Goal: Book appointment/travel/reservation

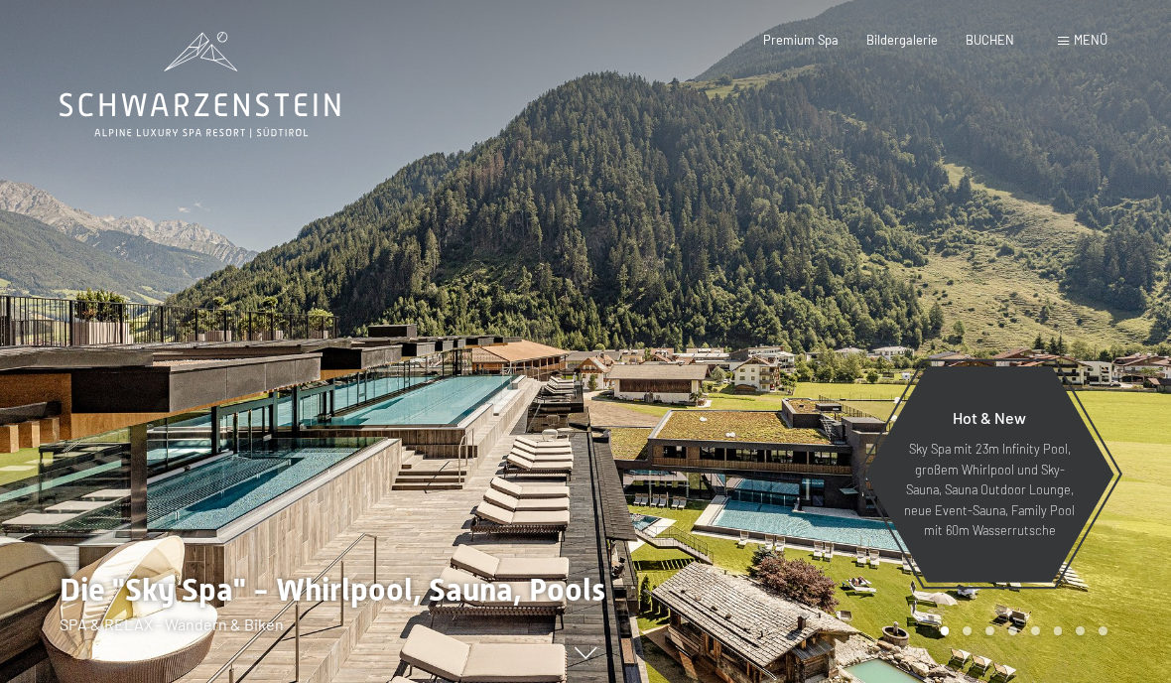
click at [998, 41] on span "BUCHEN" at bounding box center [990, 40] width 49 height 16
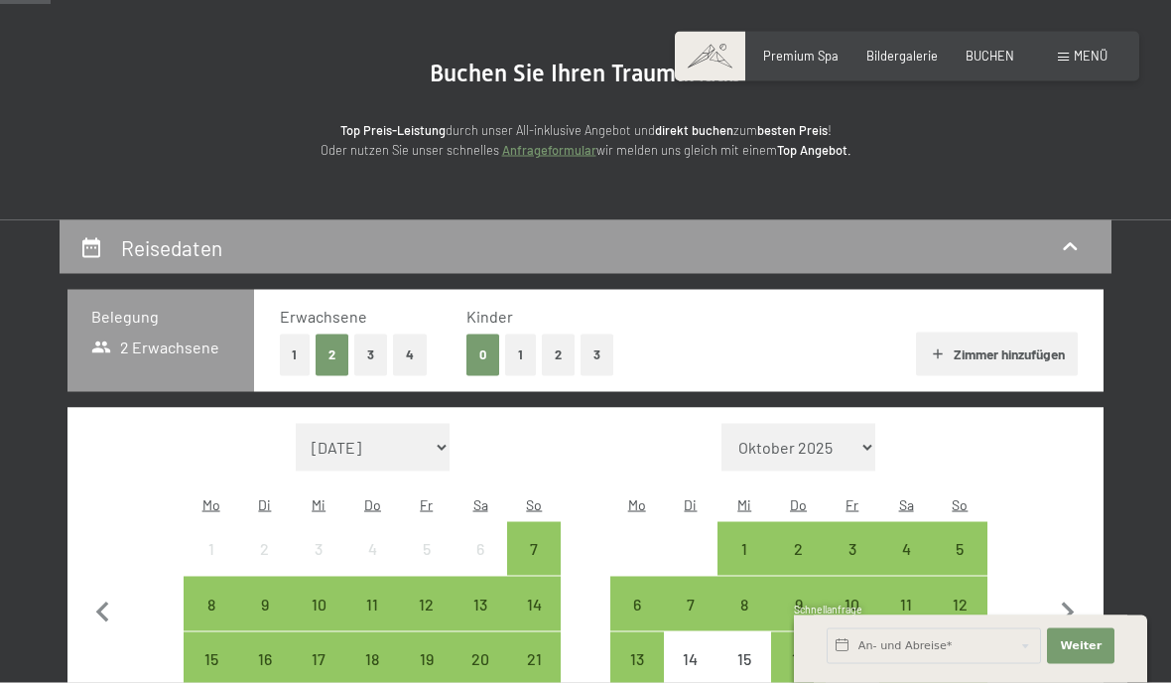
scroll to position [316, 0]
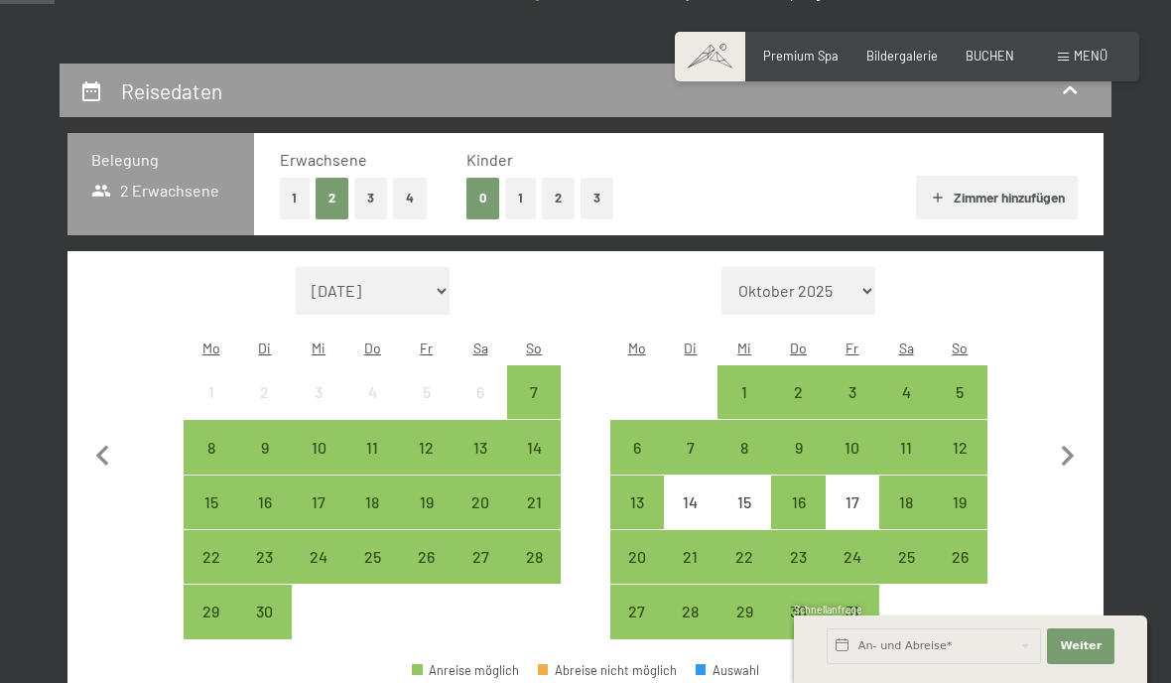
click at [1068, 449] on icon "button" at bounding box center [1068, 456] width 13 height 21
select select "[DATE]"
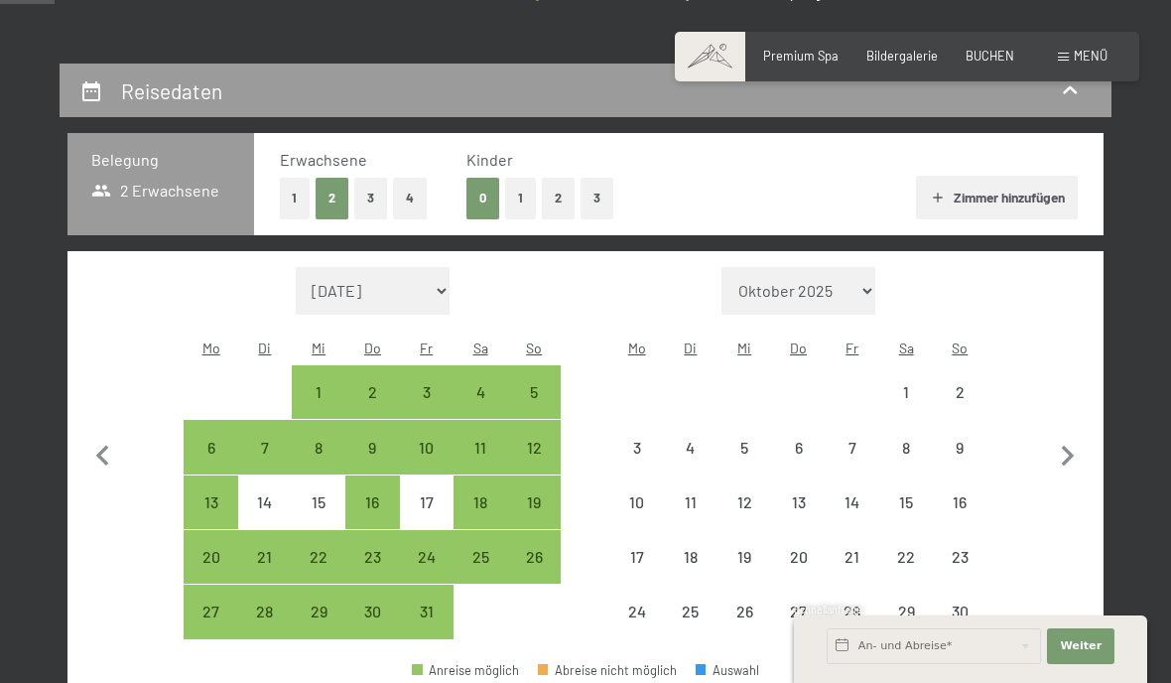
click at [1074, 446] on icon "button" at bounding box center [1068, 456] width 13 height 21
select select "[DATE]"
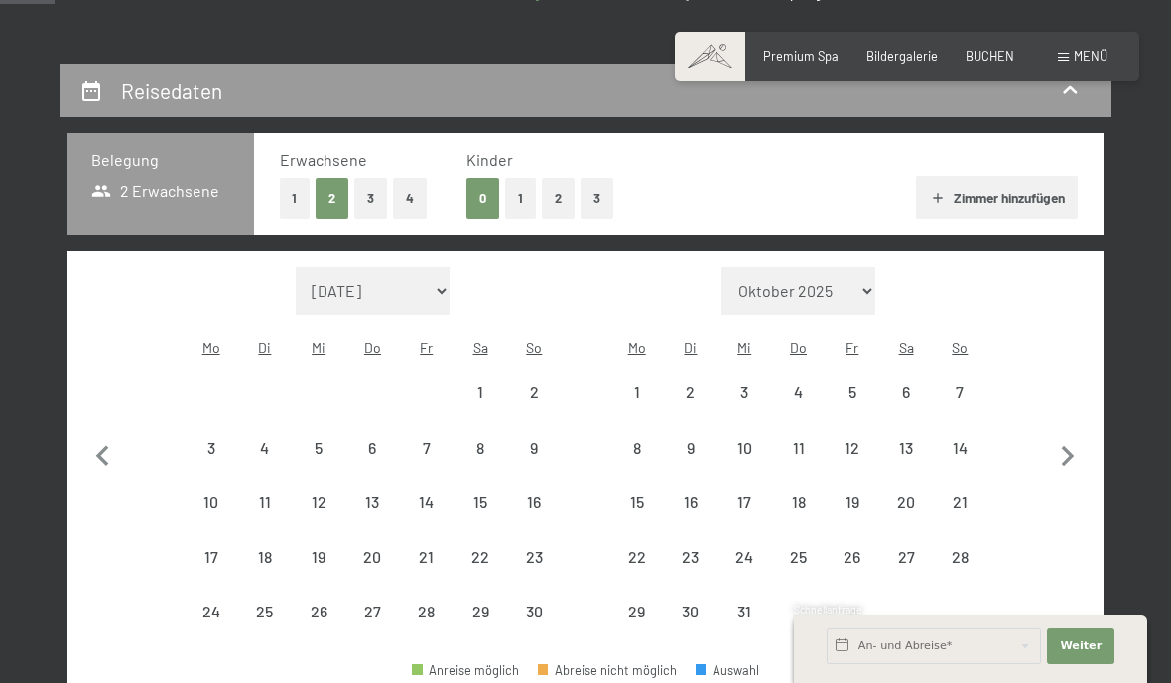
click at [1059, 454] on icon "button" at bounding box center [1068, 457] width 42 height 42
select select "[DATE]"
click at [1059, 454] on icon "button" at bounding box center [1068, 457] width 42 height 42
click at [1068, 452] on icon "button" at bounding box center [1068, 457] width 42 height 42
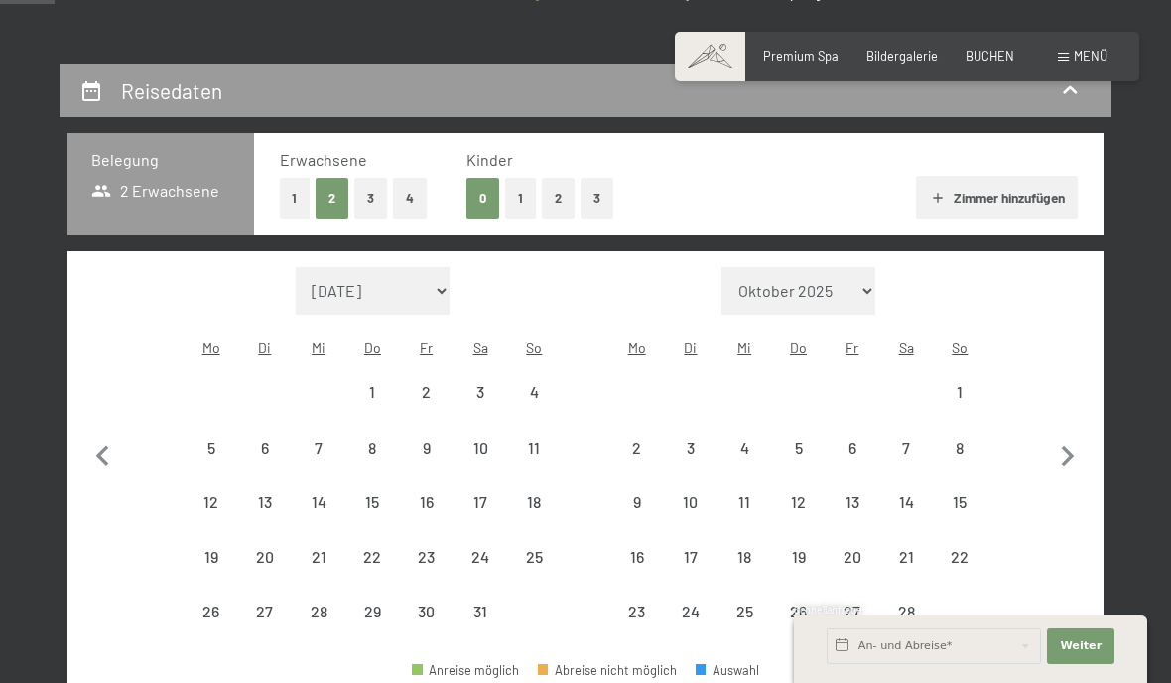
click at [1067, 451] on icon "button" at bounding box center [1068, 457] width 42 height 42
select select "2026-03-01"
select select "2026-04-01"
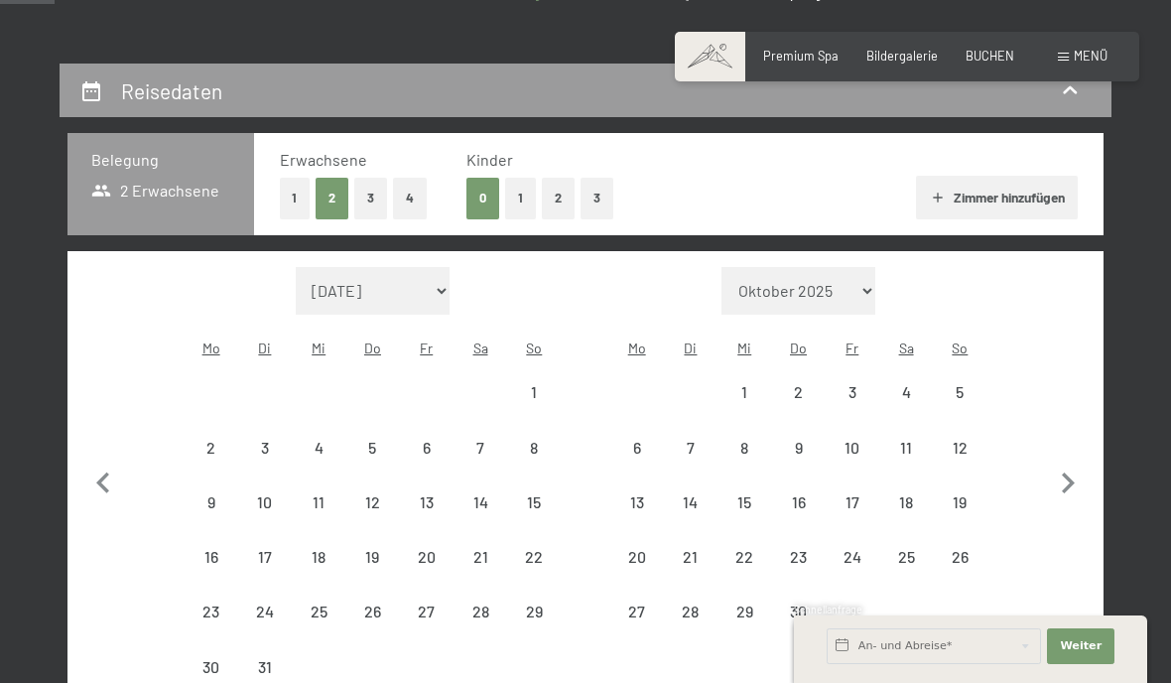
click at [1071, 462] on icon "button" at bounding box center [1068, 483] width 42 height 42
select select "2026-04-01"
select select "2026-05-01"
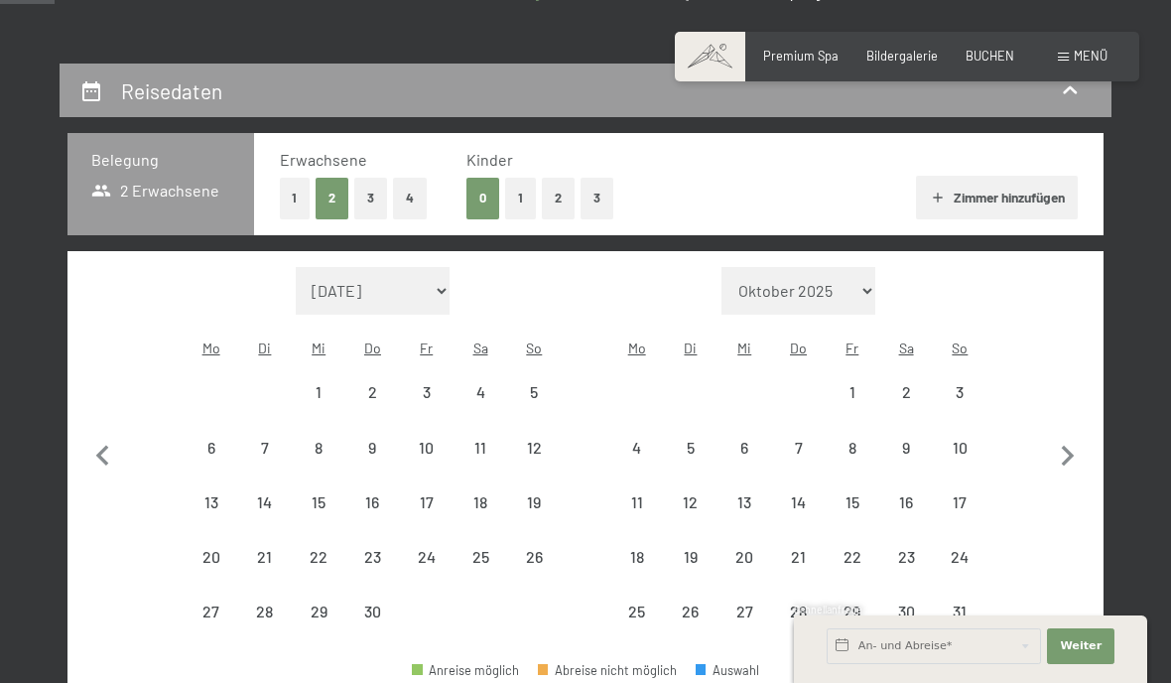
select select "2026-04-01"
select select "2026-05-01"
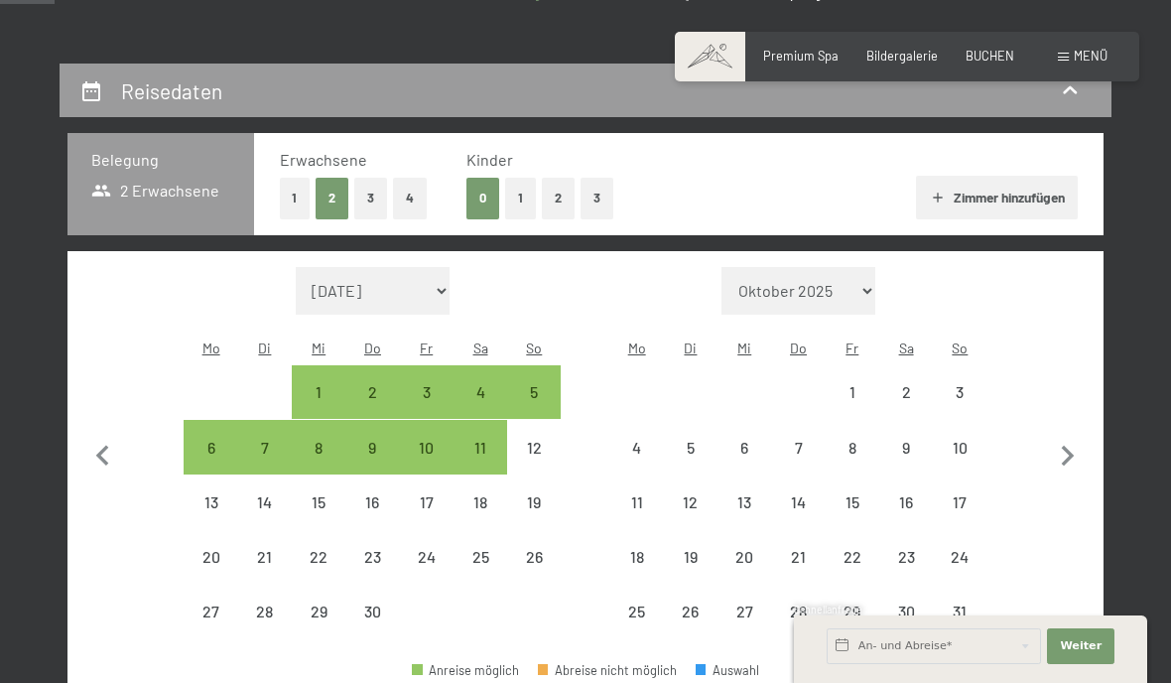
select select "2026-04-01"
select select "2026-05-01"
select select "2026-04-01"
select select "2026-05-01"
click at [1073, 459] on icon "button" at bounding box center [1068, 457] width 42 height 42
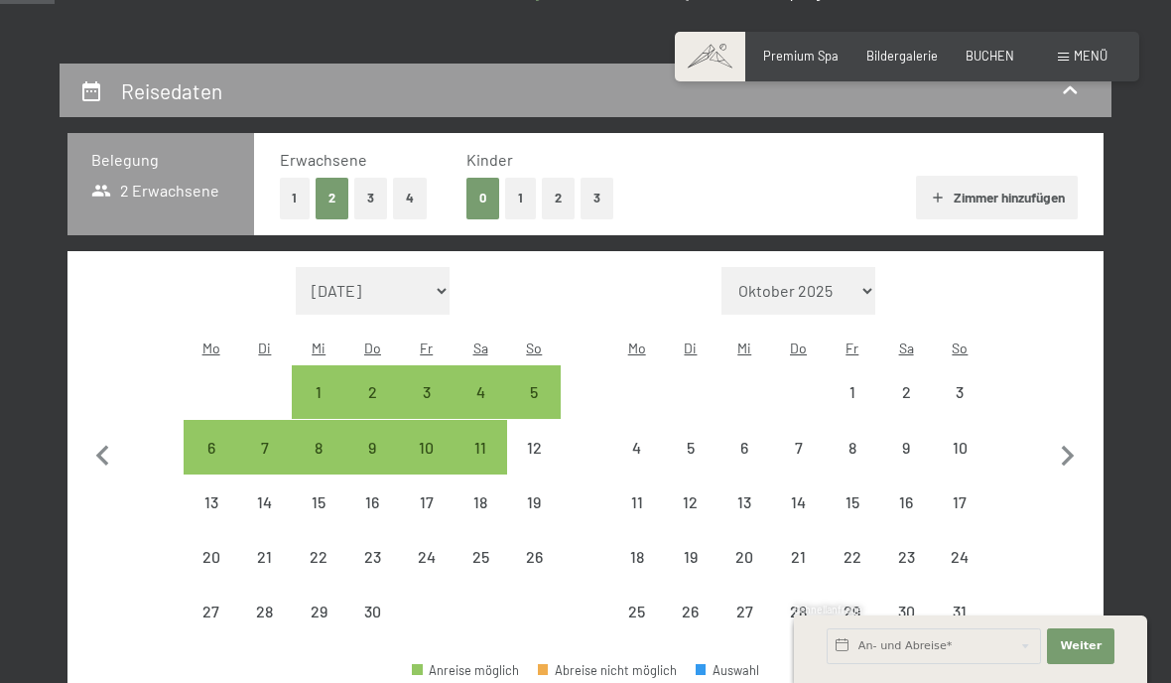
select select "2026-05-01"
select select "2026-06-01"
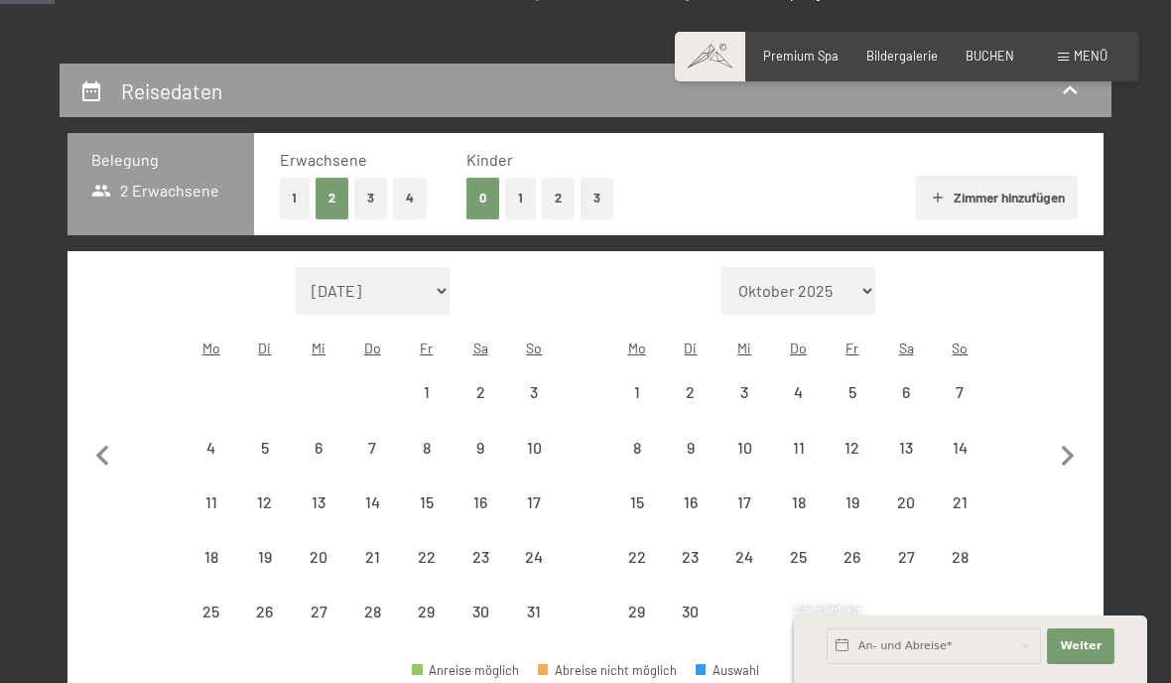
select select "2026-05-01"
select select "2026-06-01"
click at [1079, 455] on icon "button" at bounding box center [1068, 457] width 42 height 42
select select "2026-06-01"
select select "2026-07-01"
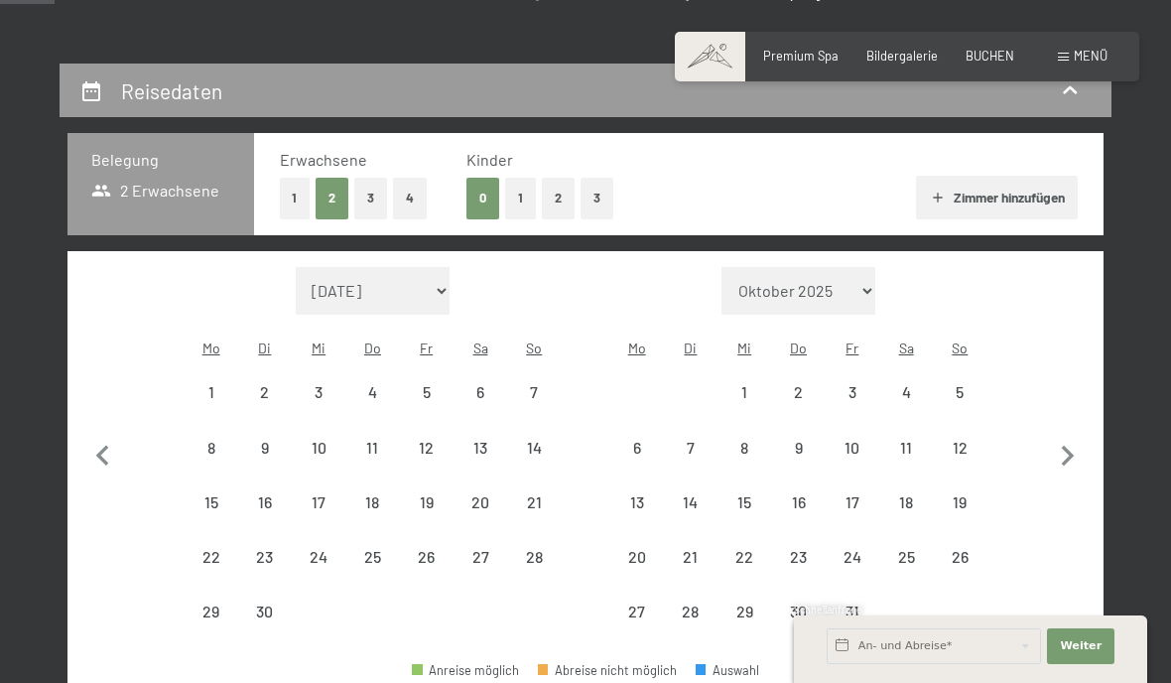
select select "2026-06-01"
select select "2026-07-01"
click at [117, 437] on icon "button" at bounding box center [103, 457] width 42 height 42
select select "2026-05-01"
select select "2026-06-01"
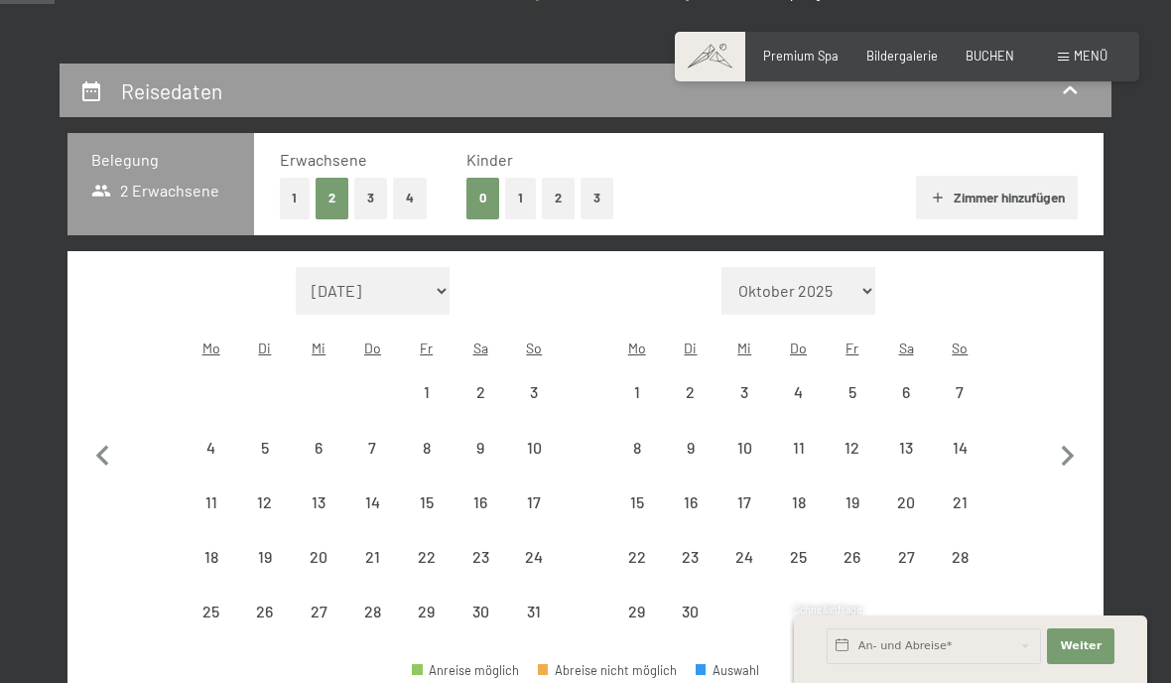
click at [116, 436] on icon "button" at bounding box center [103, 457] width 42 height 42
select select "2026-04-01"
select select "2026-05-01"
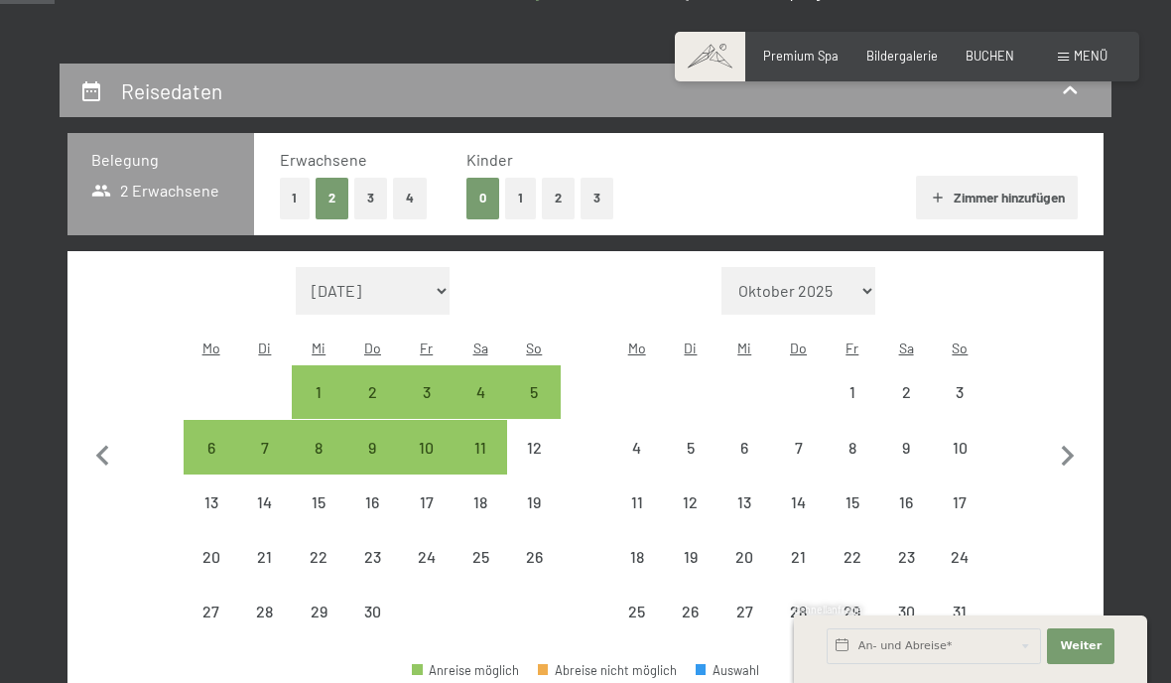
click at [91, 450] on icon "button" at bounding box center [103, 457] width 42 height 42
select select "2026-03-01"
select select "2026-04-01"
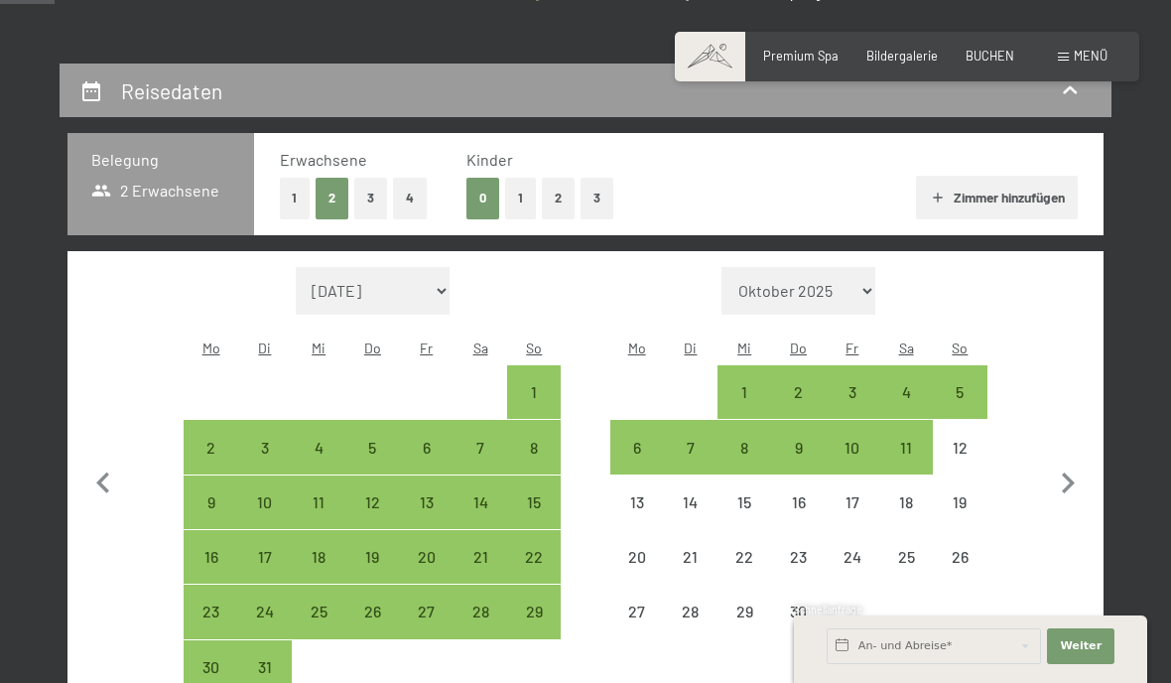
click at [476, 440] on div "7" at bounding box center [481, 465] width 50 height 50
select select "2026-03-01"
select select "2026-04-01"
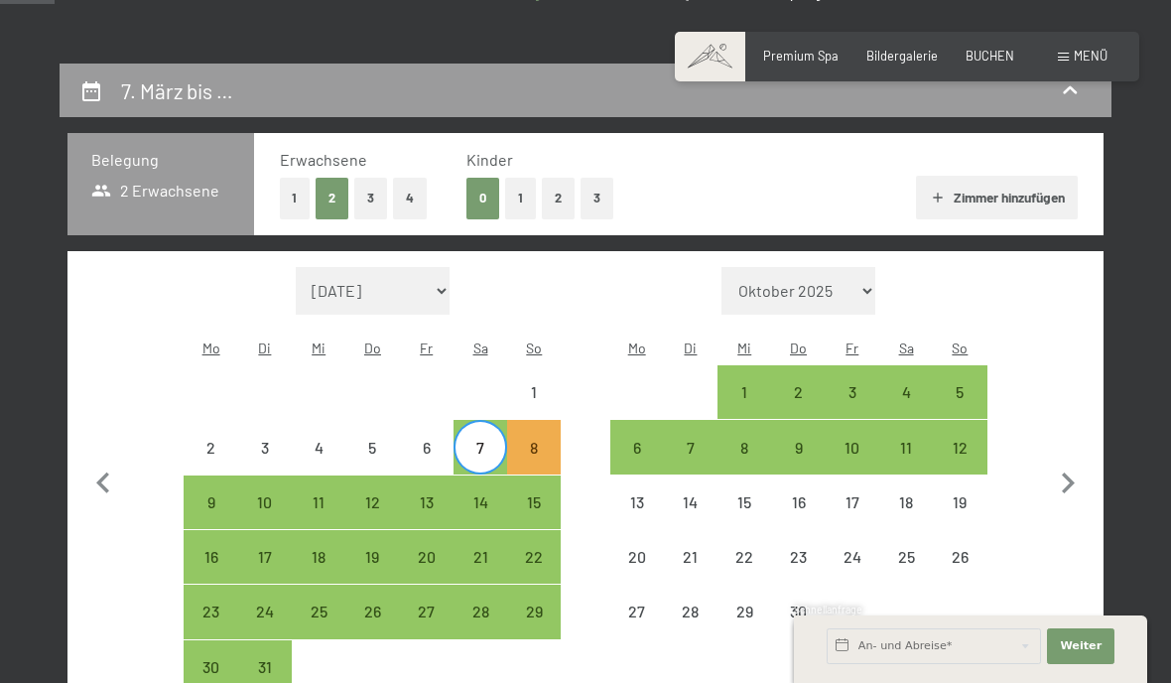
click at [480, 494] on div "14" at bounding box center [481, 519] width 50 height 50
select select "2026-03-01"
select select "2026-04-01"
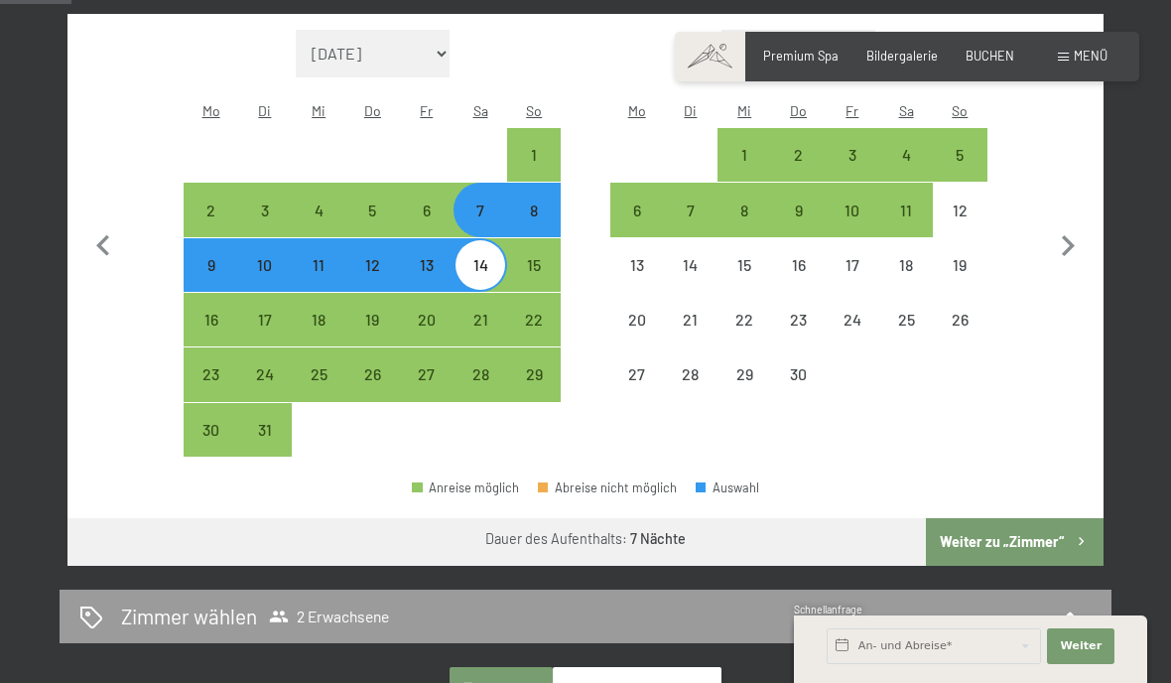
click at [1061, 519] on button "Weiter zu „Zimmer“" at bounding box center [1015, 542] width 178 height 48
select select "2026-03-01"
select select "2026-04-01"
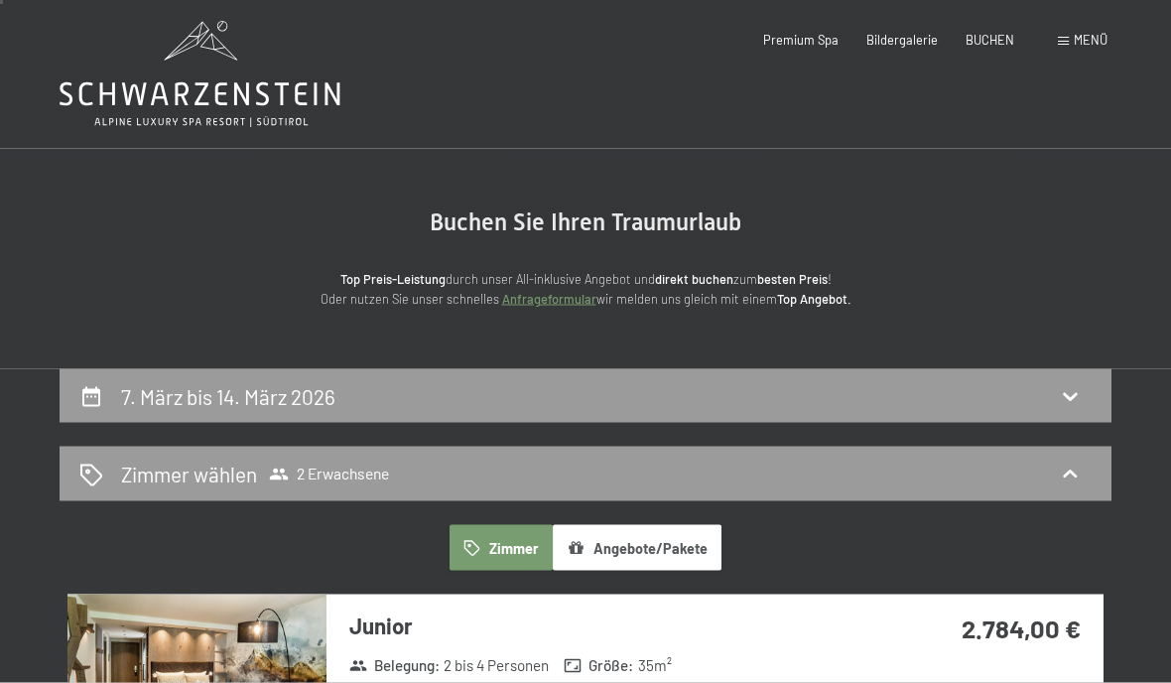
scroll to position [0, 0]
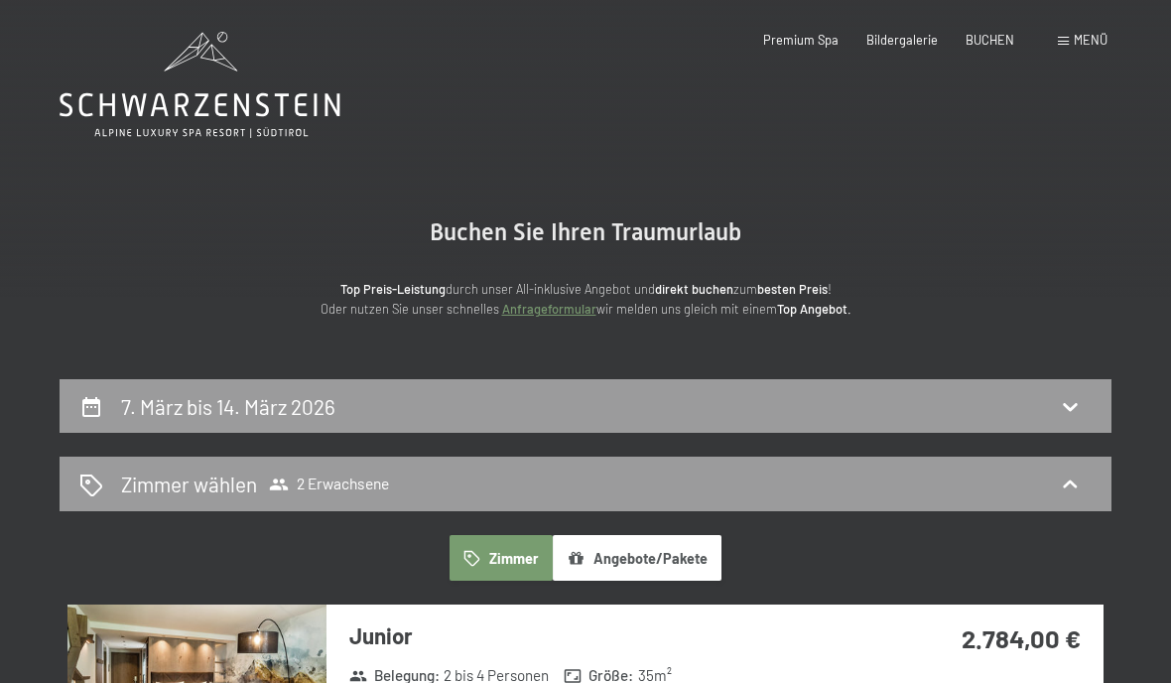
click at [1064, 487] on icon at bounding box center [1070, 484] width 24 height 24
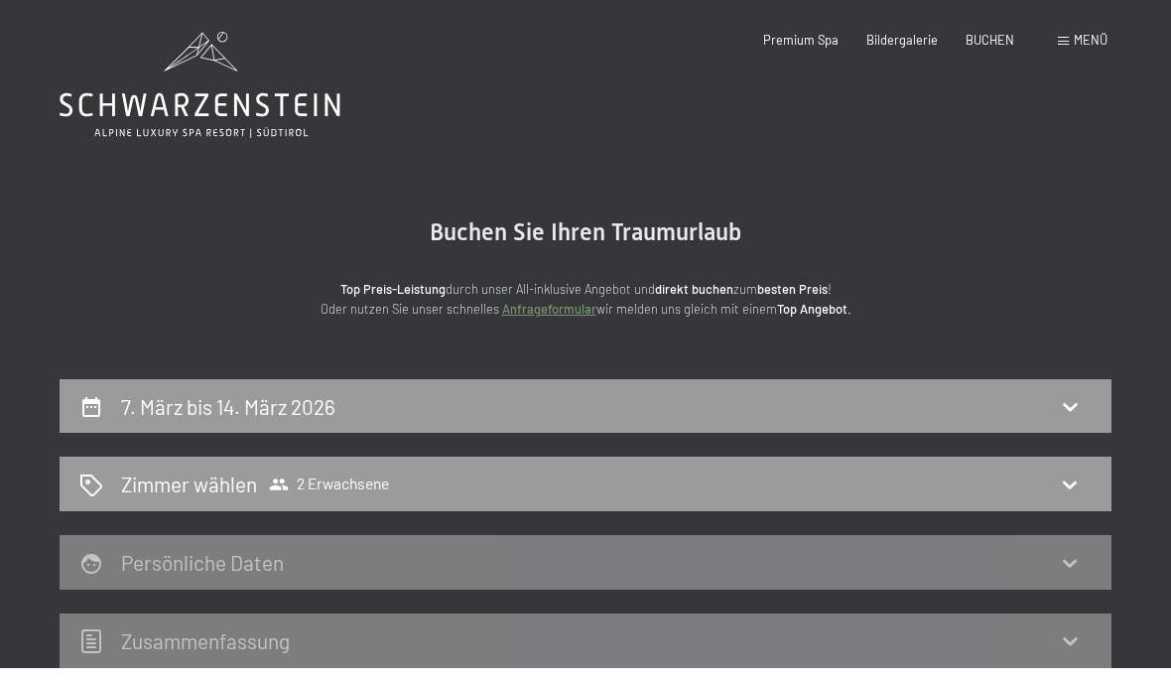
click at [1073, 424] on div "7. März bis 14. März 2026" at bounding box center [586, 406] width 1052 height 55
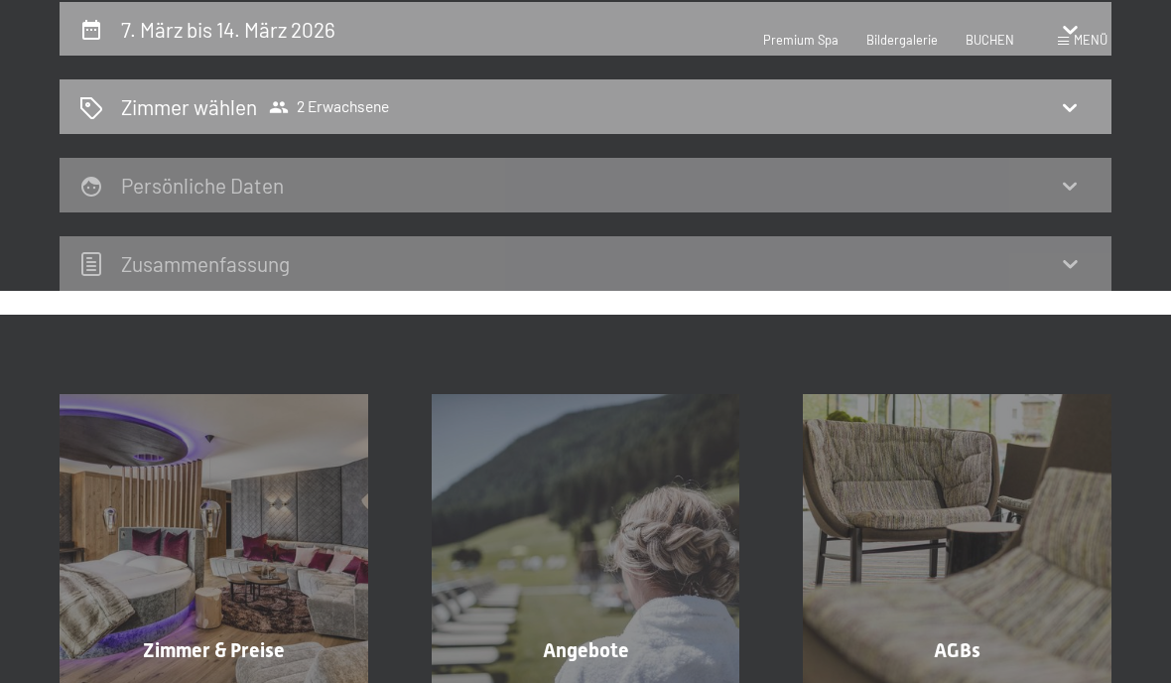
select select "2026-03-01"
select select "2026-04-01"
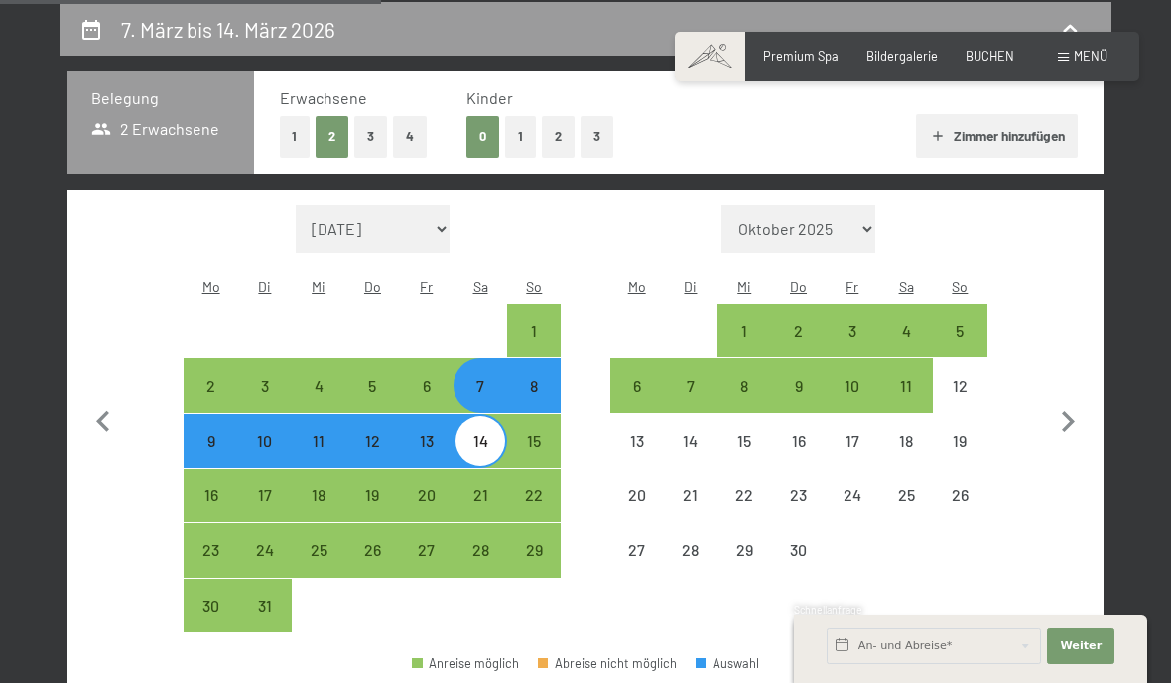
click at [565, 143] on button "2" at bounding box center [558, 136] width 33 height 41
select select "2026-03-01"
select select "2026-04-01"
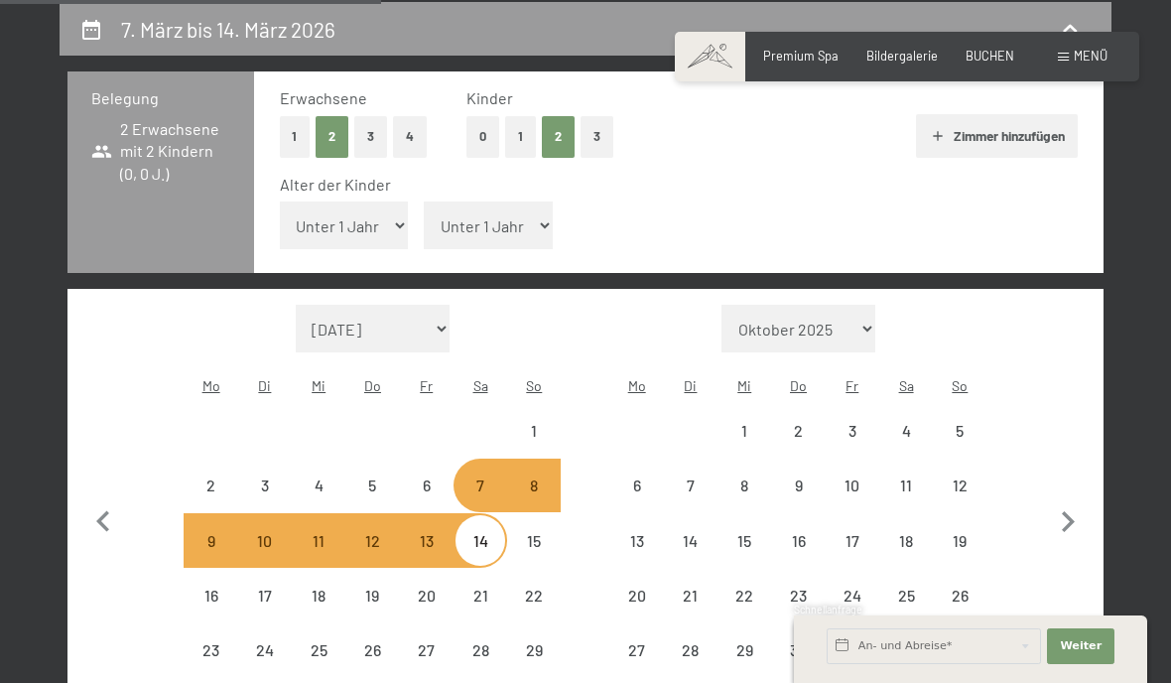
select select "2026-03-01"
select select "2026-04-01"
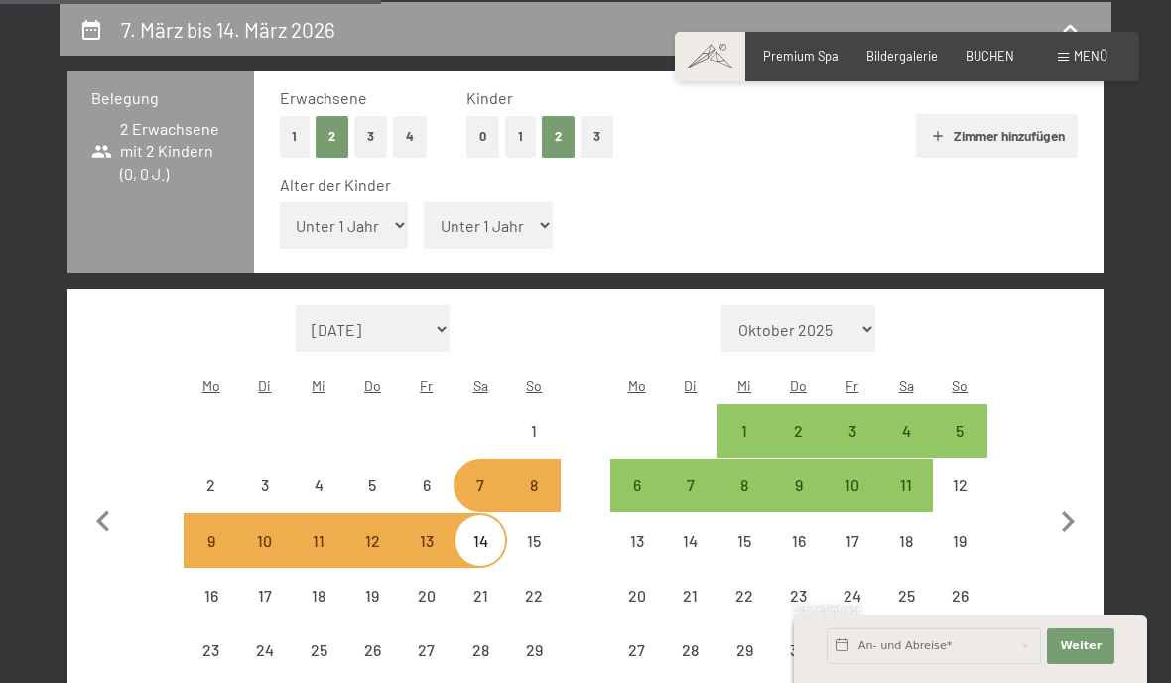
click at [367, 212] on select "Unter 1 Jahr 1 Jahr 2 Jahre 3 Jahre 4 Jahre 5 Jahre 6 Jahre 7 Jahre 8 Jahre 9 J…" at bounding box center [344, 225] width 129 height 48
select select "2026-03-01"
select select "2026-04-01"
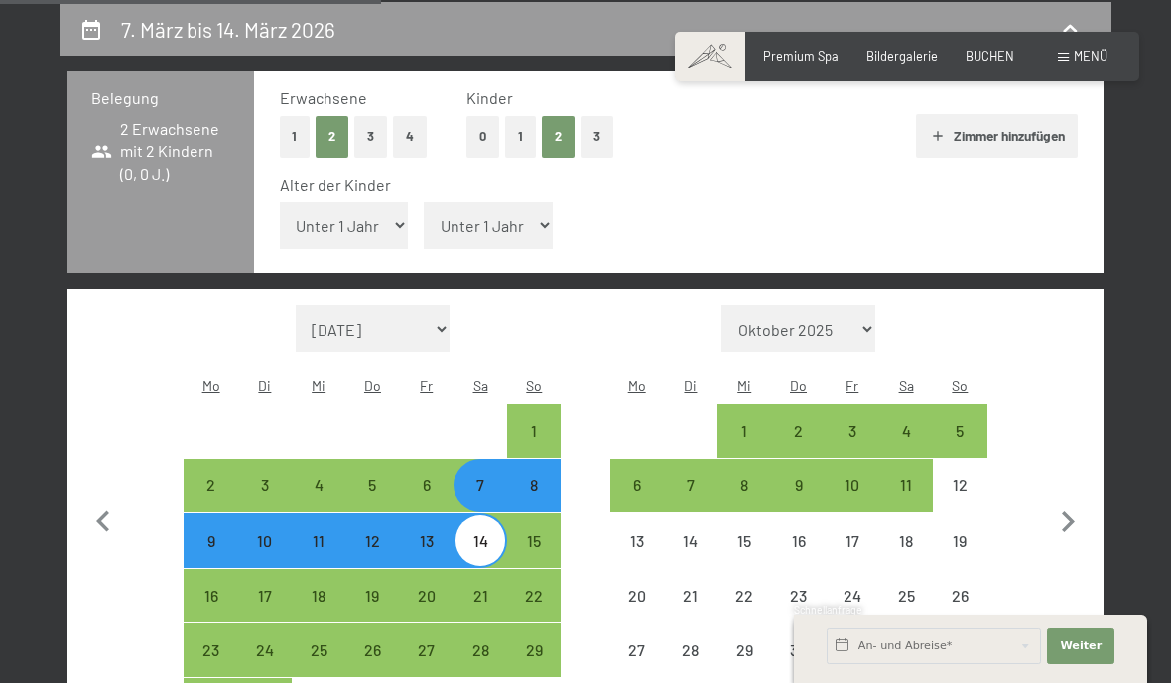
select select "17"
select select "2026-03-01"
select select "2026-04-01"
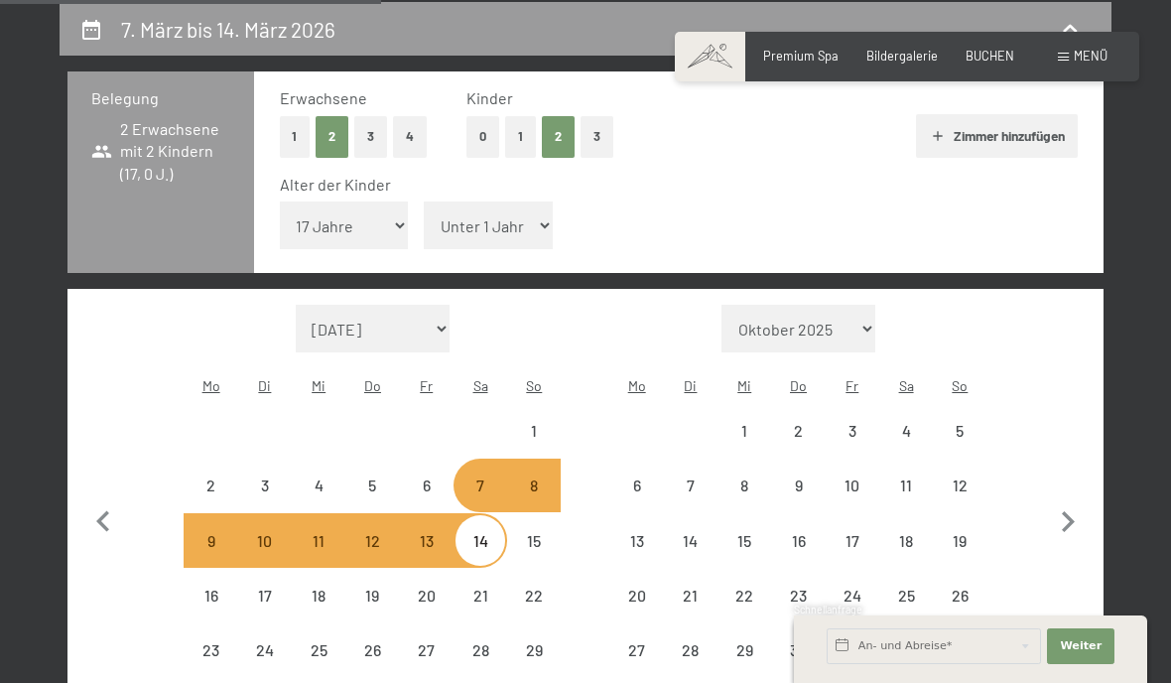
select select "2026-03-01"
select select "2026-04-01"
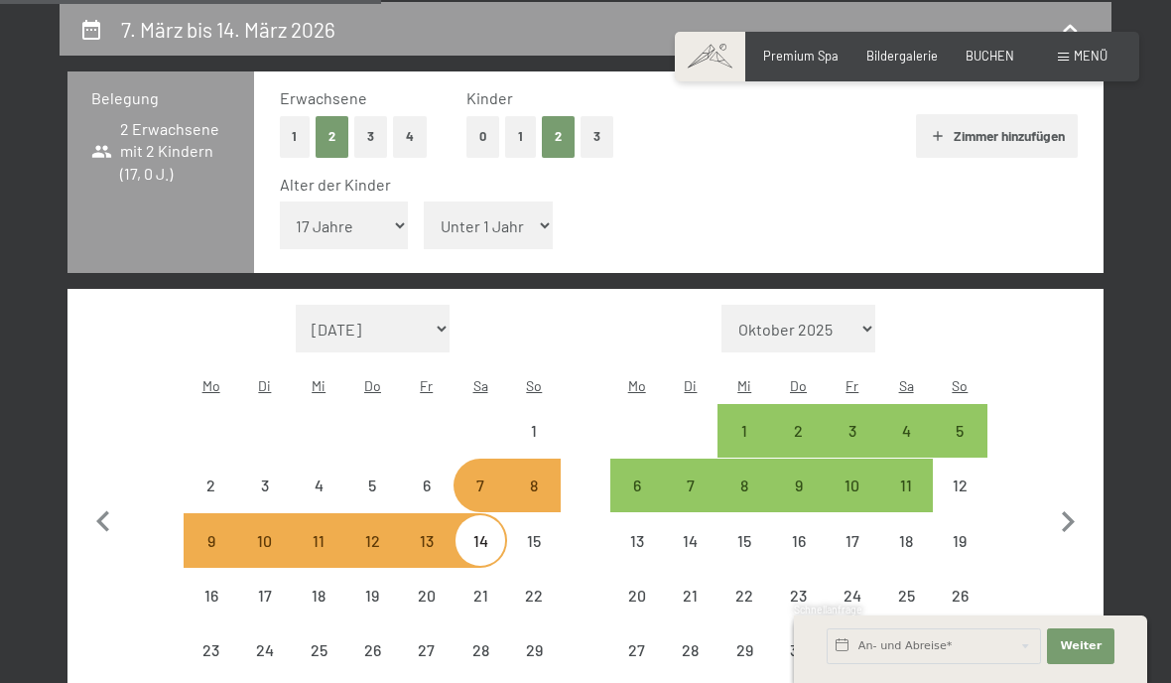
select select "2026-03-01"
select select "2026-04-01"
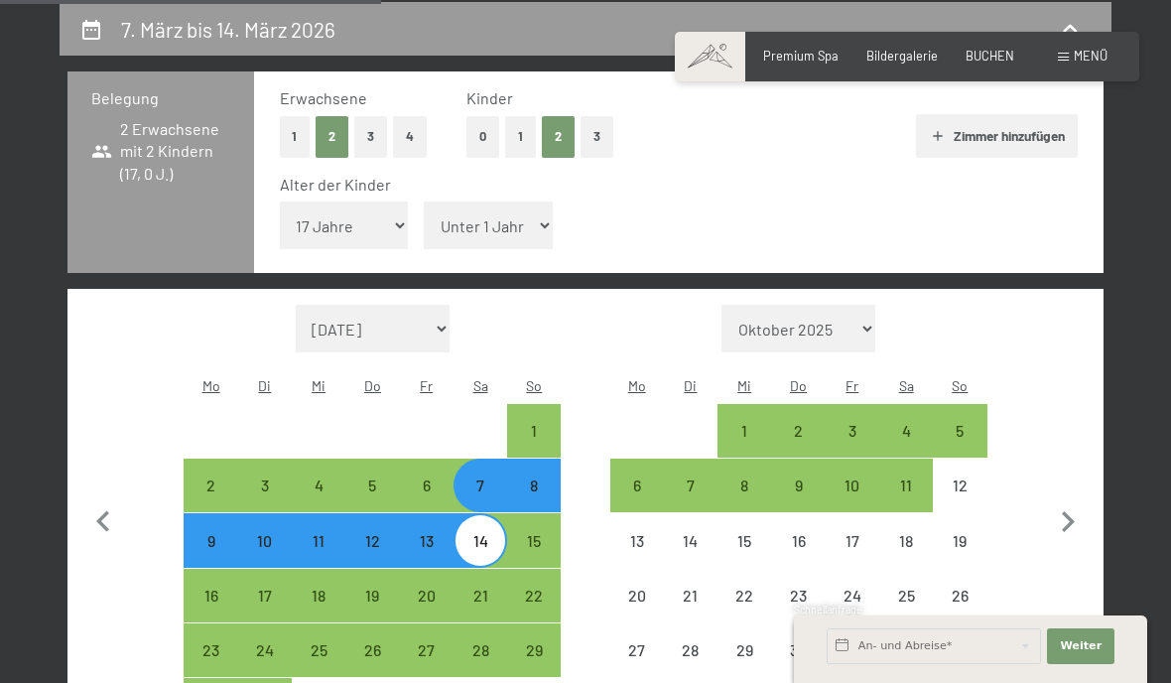
click at [512, 221] on select "Unter 1 Jahr 1 Jahr 2 Jahre 3 Jahre 4 Jahre 5 Jahre 6 Jahre 7 Jahre 8 Jahre 9 J…" at bounding box center [488, 225] width 129 height 48
select select "14"
select select "2026-03-01"
select select "2026-04-01"
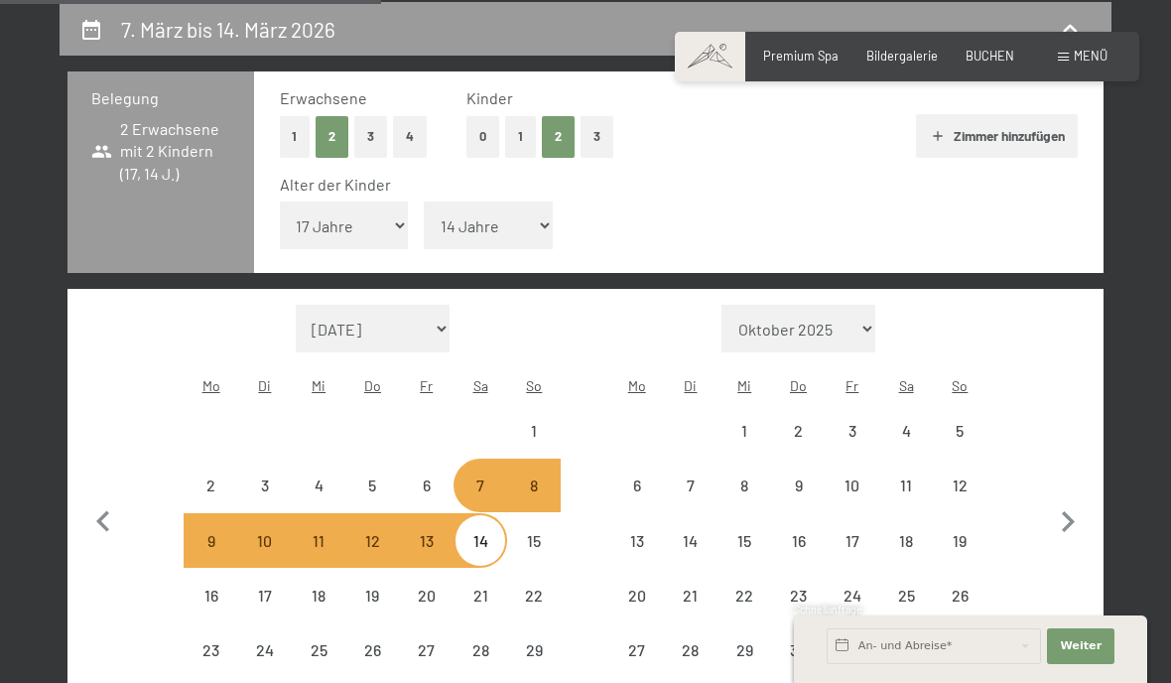
select select "2026-03-01"
select select "2026-04-01"
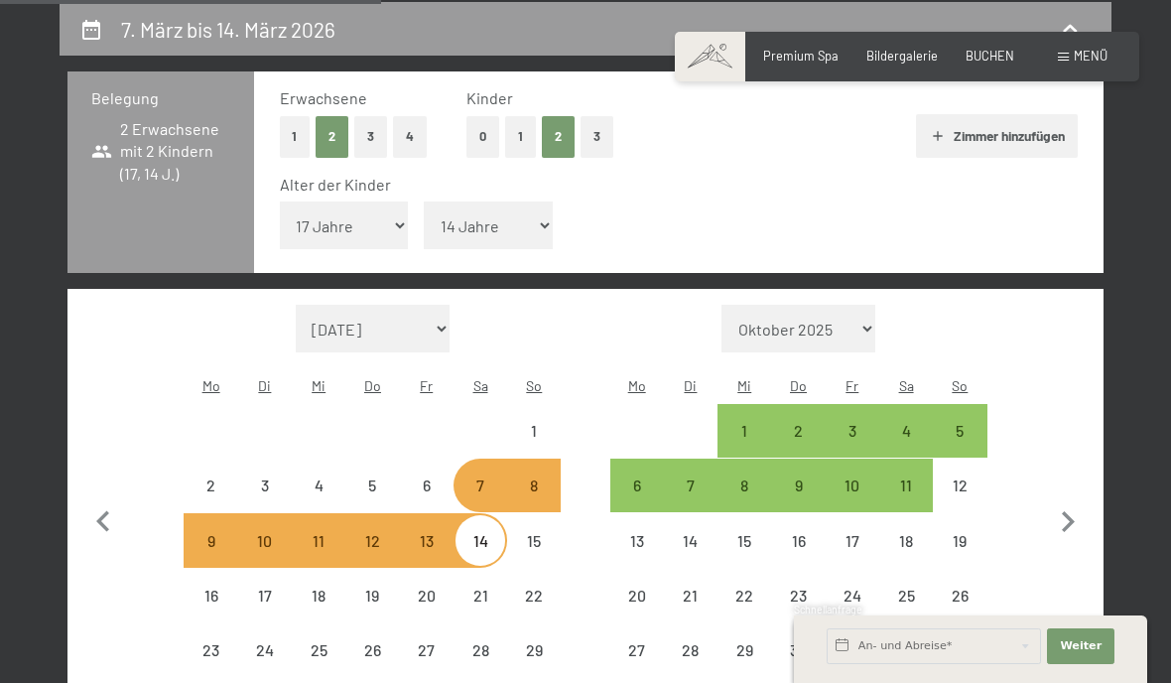
select select "2026-03-01"
select select "2026-04-01"
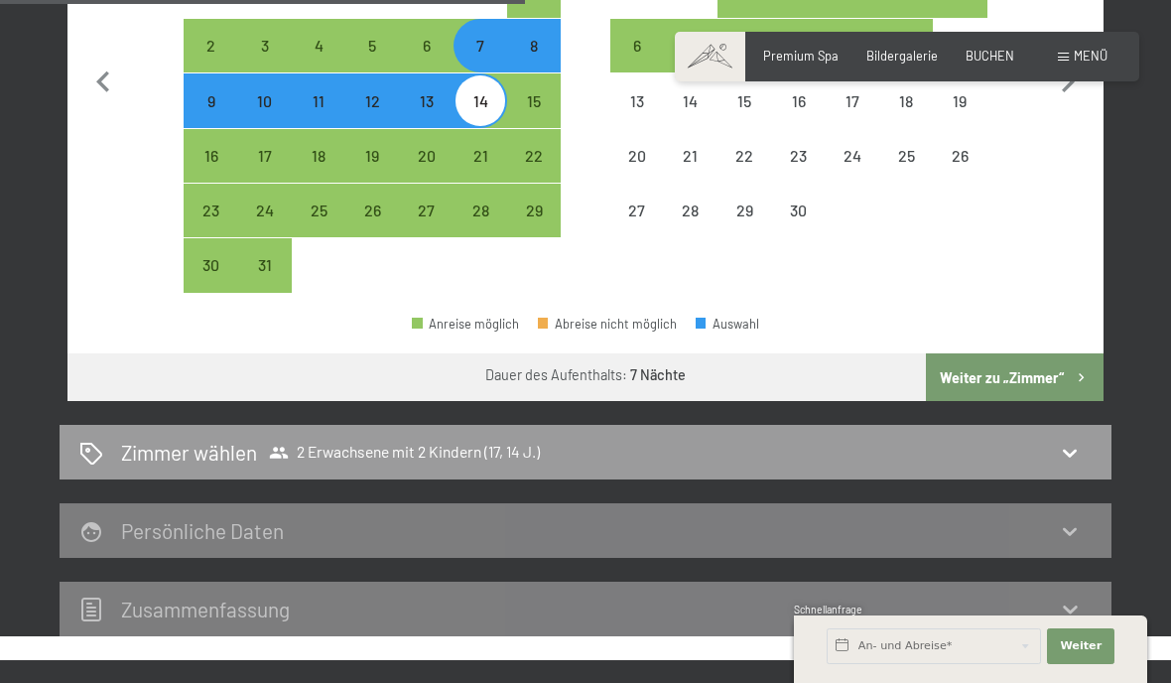
click at [1047, 353] on button "Weiter zu „Zimmer“" at bounding box center [1015, 377] width 178 height 48
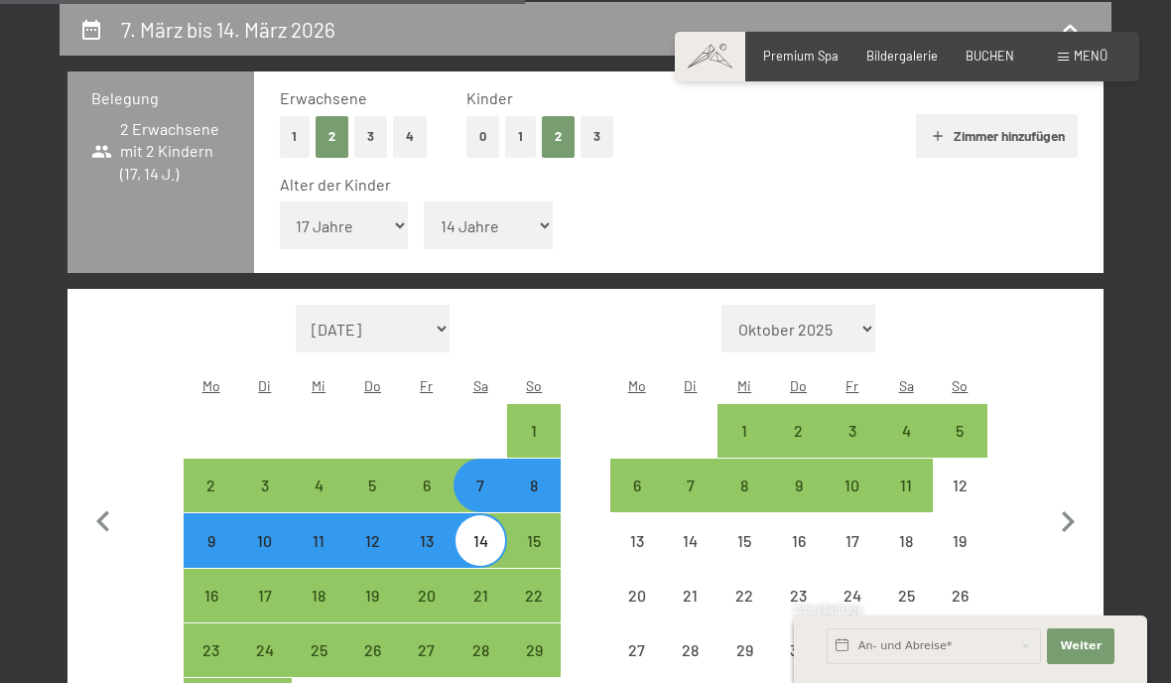
select select "2026-03-01"
select select "2026-04-01"
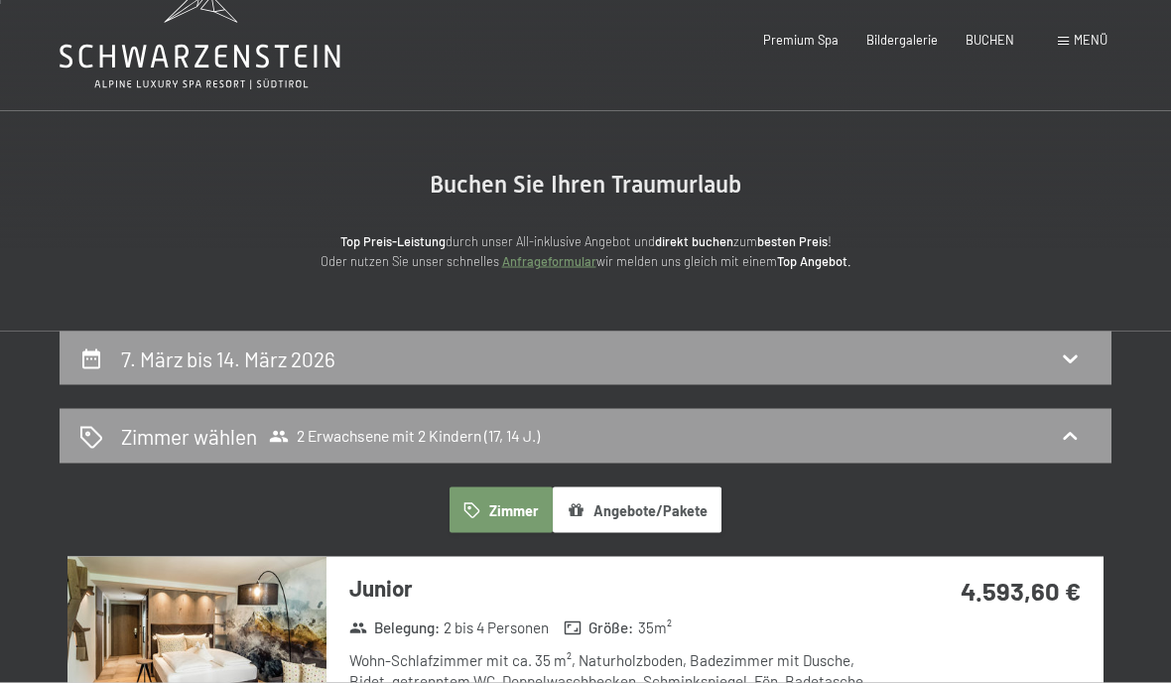
scroll to position [0, 0]
